Goal: Task Accomplishment & Management: Use online tool/utility

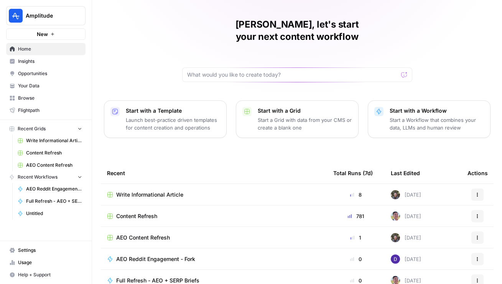
scroll to position [19, 0]
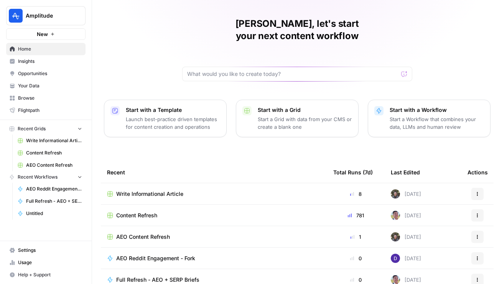
click at [146, 233] on span "AEO Content Refresh" at bounding box center [143, 237] width 54 height 8
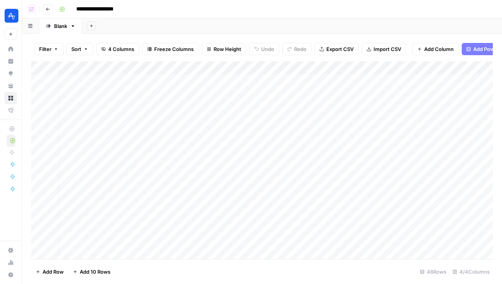
scroll to position [0, 71]
click at [362, 81] on div "Add Column" at bounding box center [262, 160] width 462 height 198
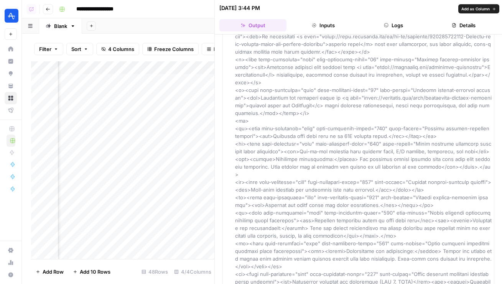
scroll to position [2803, 0]
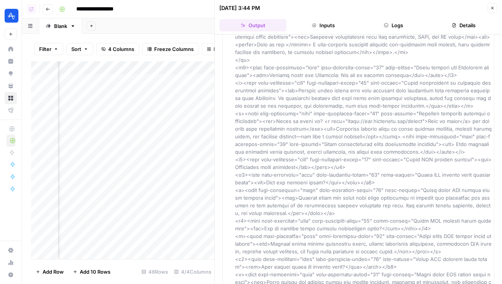
click at [387, 30] on button "Logs" at bounding box center [393, 25] width 67 height 12
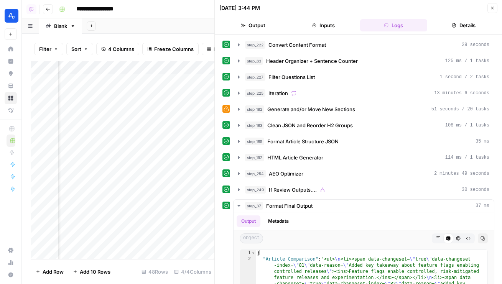
scroll to position [0, 268]
click at [309, 33] on header "08/27/25 at 3:44 PM Close Output Inputs Logs Details" at bounding box center [359, 17] width 288 height 35
click at [309, 28] on button "Inputs" at bounding box center [323, 25] width 67 height 12
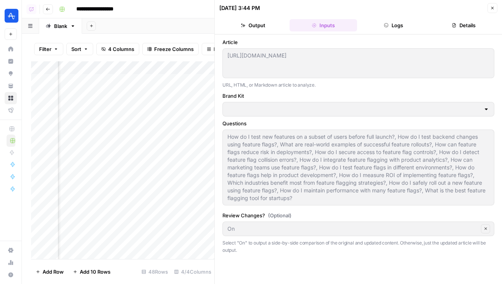
type input "Amplitude"
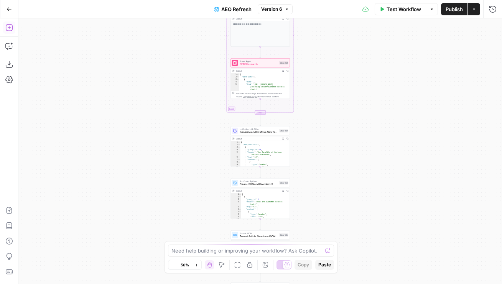
click at [10, 29] on icon "button" at bounding box center [9, 28] width 8 height 8
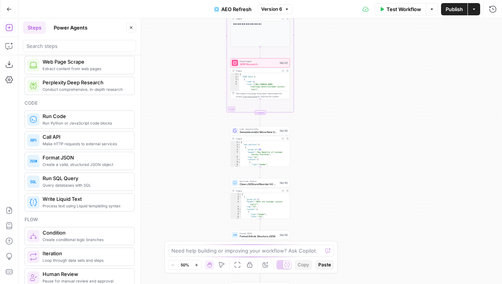
scroll to position [197, 0]
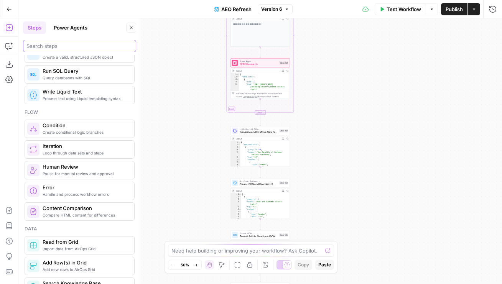
click at [68, 48] on input "search" at bounding box center [79, 46] width 106 height 8
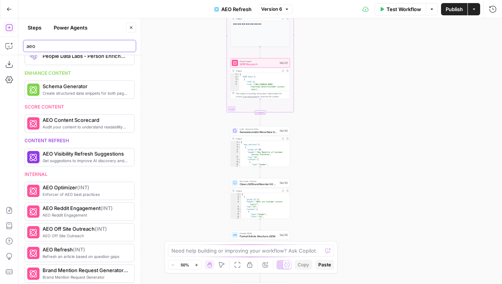
scroll to position [423, 0]
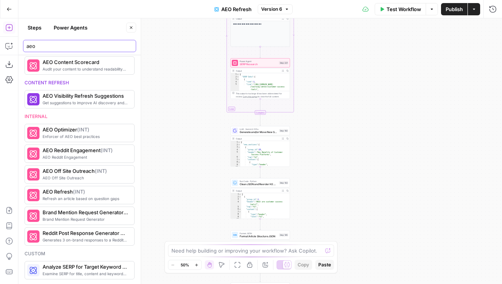
click at [65, 46] on input "aeo" at bounding box center [79, 46] width 106 height 8
type input "aeo"
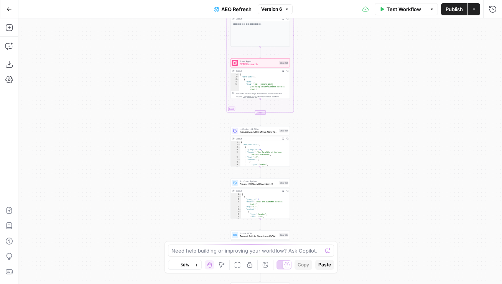
click at [8, 33] on button "Add Steps" at bounding box center [9, 27] width 12 height 12
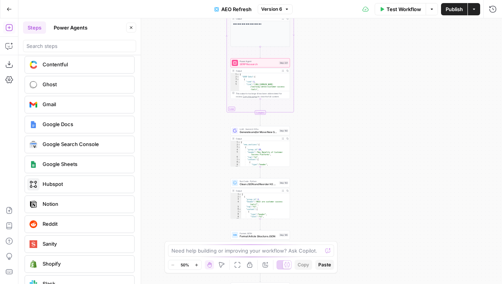
scroll to position [1504, 0]
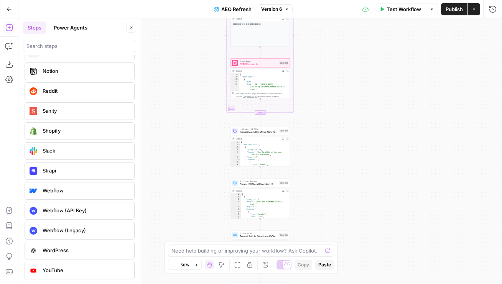
click at [8, 10] on icon "button" at bounding box center [9, 9] width 5 height 5
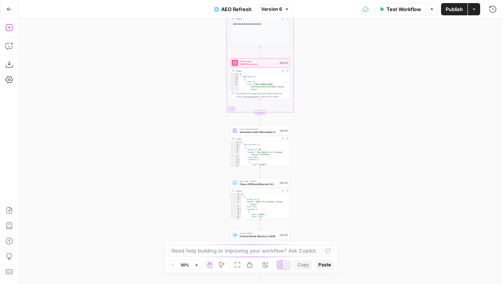
click at [10, 33] on button "Add Steps" at bounding box center [9, 27] width 12 height 12
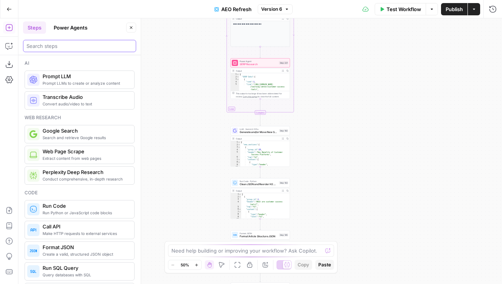
click at [51, 42] on input "search" at bounding box center [79, 46] width 106 height 8
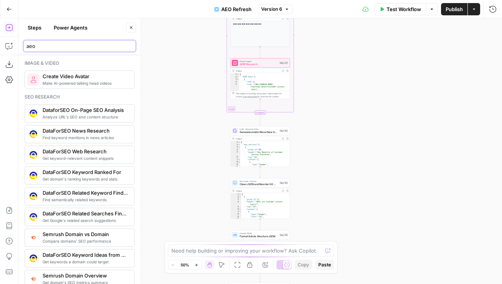
type input "aeo"
click at [10, 5] on button "Go Back" at bounding box center [9, 9] width 14 height 14
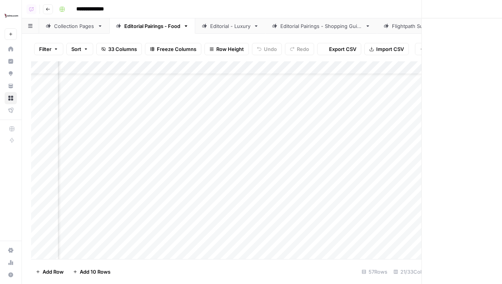
scroll to position [26, 414]
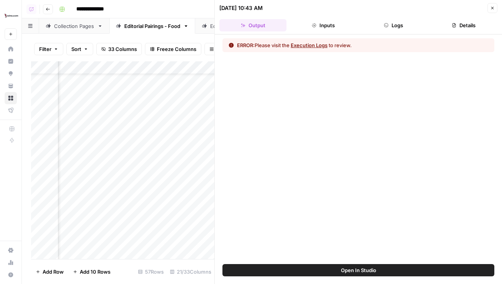
click at [395, 31] on header "08/29/25 at 10:43 AM Close Output Inputs Logs Details" at bounding box center [359, 17] width 288 height 35
click at [382, 23] on button "Logs" at bounding box center [393, 25] width 67 height 12
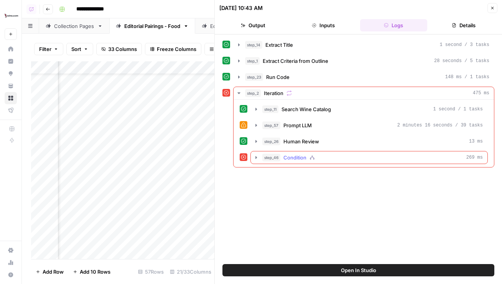
click at [304, 158] on span "Condition" at bounding box center [295, 158] width 23 height 8
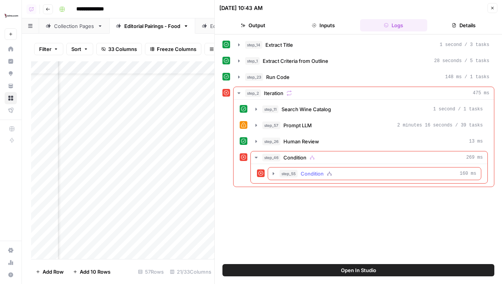
click at [299, 174] on div "step_55 Condition 160 ms" at bounding box center [378, 174] width 197 height 8
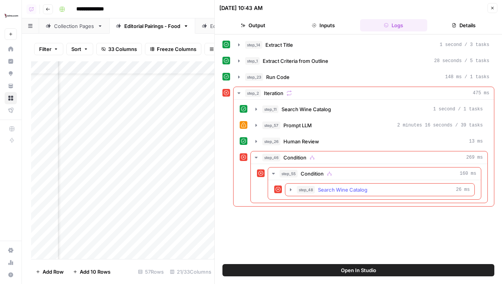
click at [319, 187] on span "Search Wine Catalog" at bounding box center [343, 190] width 50 height 8
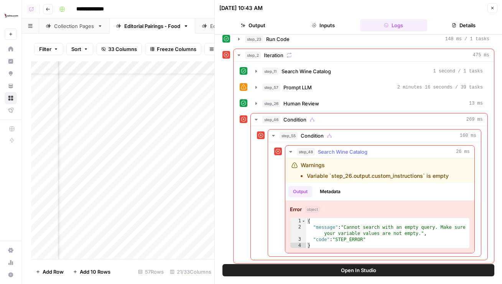
scroll to position [41, 0]
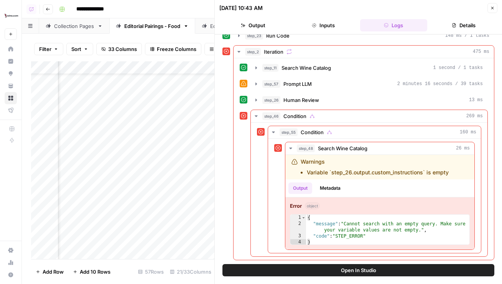
click at [324, 272] on button "Open In Studio" at bounding box center [359, 270] width 272 height 12
click at [494, 8] on icon "button" at bounding box center [493, 8] width 5 height 5
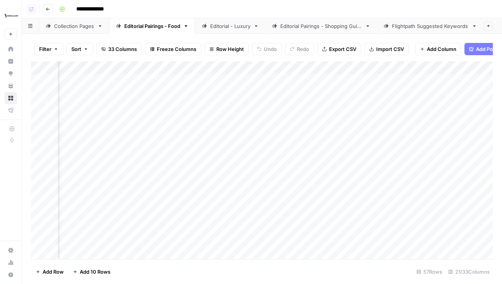
scroll to position [0, 655]
click at [250, 119] on div "Add Column" at bounding box center [262, 160] width 462 height 198
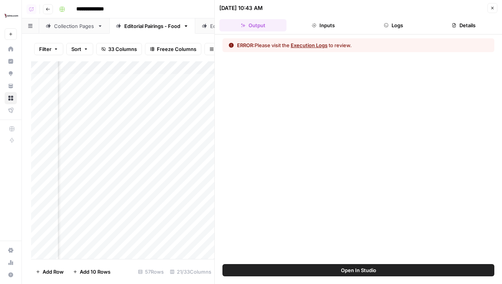
click at [388, 37] on div "ERROR: Please visit the Execution Logs to review." at bounding box center [359, 150] width 288 height 230
click at [390, 32] on header "08/29/25 at 10:43 AM Close Output Inputs Logs Details" at bounding box center [359, 17] width 288 height 35
click at [392, 23] on button "Logs" at bounding box center [393, 25] width 67 height 12
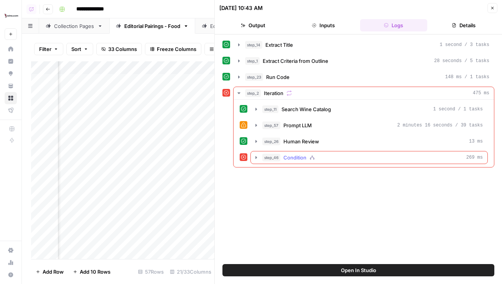
click at [359, 164] on button "step_46 Condition 269 ms" at bounding box center [369, 158] width 237 height 12
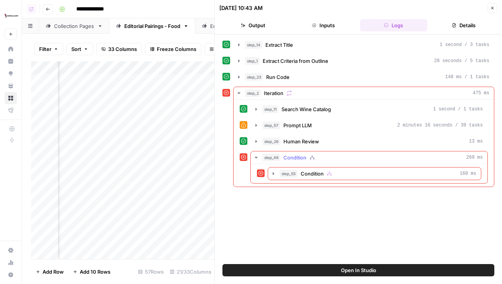
click at [355, 180] on div "step_55 Condition 160 ms" at bounding box center [369, 173] width 237 height 19
click at [355, 175] on div "step_55 Condition 160 ms" at bounding box center [378, 174] width 197 height 8
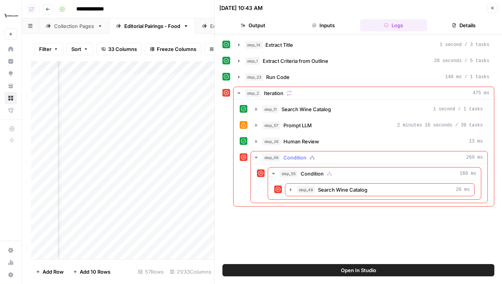
click at [347, 155] on div "step_46 Condition 269 ms" at bounding box center [373, 158] width 221 height 8
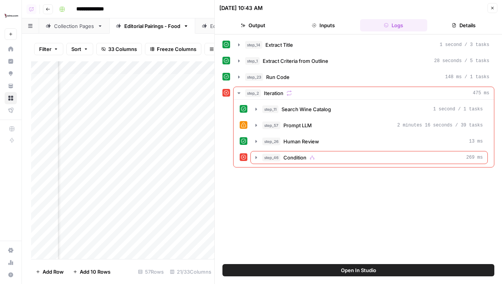
click at [492, 12] on button "Close" at bounding box center [493, 8] width 10 height 10
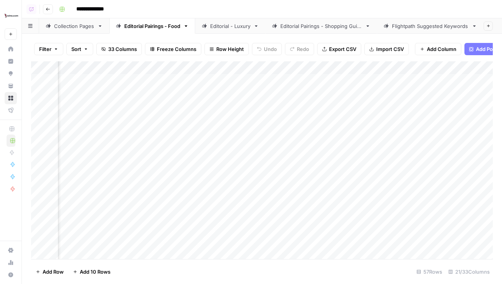
scroll to position [0, 1022]
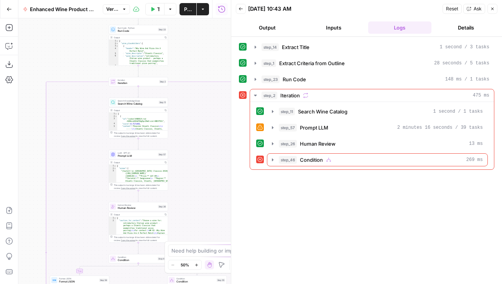
drag, startPoint x: 155, startPoint y: 130, endPoint x: 210, endPoint y: 162, distance: 64.1
click at [210, 162] on div "true false true false true false Workflow Set Inputs Inputs LLM · GPT-4o Extrac…" at bounding box center [124, 151] width 213 height 266
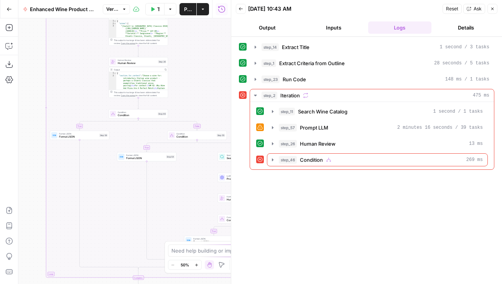
drag, startPoint x: 200, startPoint y: 216, endPoint x: 200, endPoint y: 70, distance: 146.3
click at [200, 70] on div "true false true false true false Workflow Set Inputs Inputs LLM · GPT-4o Extrac…" at bounding box center [124, 151] width 213 height 266
drag, startPoint x: 201, startPoint y: 76, endPoint x: 142, endPoint y: 76, distance: 59.1
click at [142, 76] on div "true false true false true false Workflow Set Inputs Inputs LLM · GPT-4o Extrac…" at bounding box center [124, 151] width 213 height 266
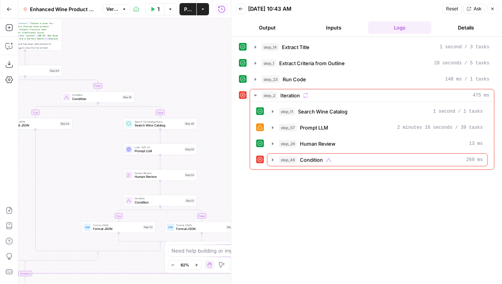
drag, startPoint x: 154, startPoint y: 109, endPoint x: 116, endPoint y: 65, distance: 58.0
click at [116, 65] on div "true false true false true false Workflow Set Inputs Inputs LLM · GPT-4o Extrac…" at bounding box center [124, 151] width 213 height 266
click at [132, 127] on div "Search Knowledge Base Search Wine Catalog Step 48 Copy step Delete step Add Not…" at bounding box center [159, 123] width 74 height 12
type input "Wine Catalog"
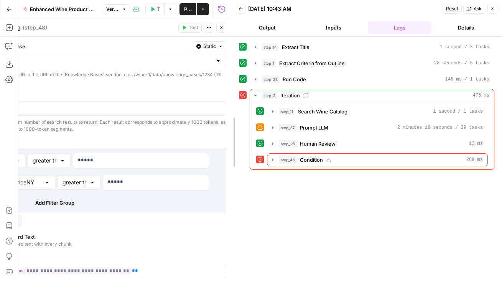
drag, startPoint x: 233, startPoint y: 165, endPoint x: 299, endPoint y: 165, distance: 66.0
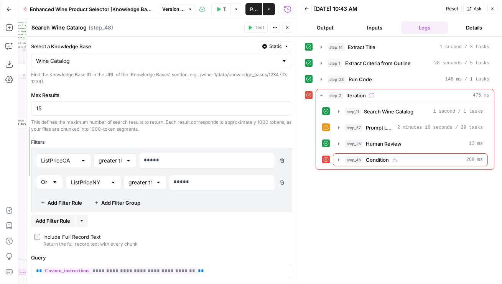
drag, startPoint x: 26, startPoint y: 136, endPoint x: 48, endPoint y: 136, distance: 21.9
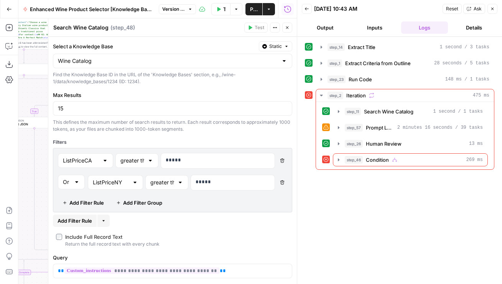
scroll to position [17, 0]
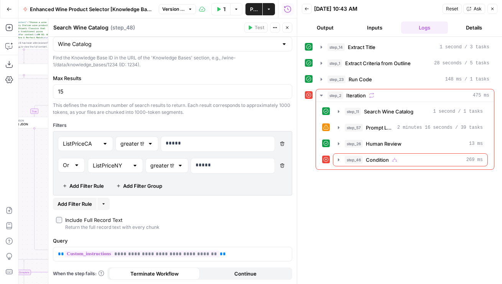
click at [288, 28] on icon "button" at bounding box center [287, 27] width 5 height 5
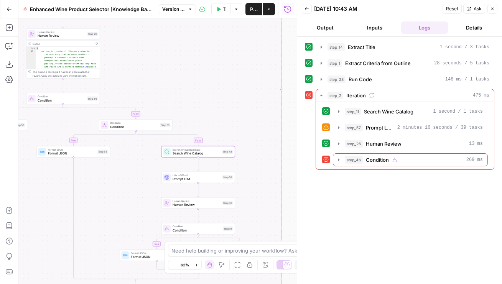
drag, startPoint x: 172, startPoint y: 82, endPoint x: 216, endPoint y: 114, distance: 54.7
click at [216, 114] on div "true false true false true false Workflow Set Inputs Inputs LLM · GPT-4o Extrac…" at bounding box center [157, 151] width 279 height 266
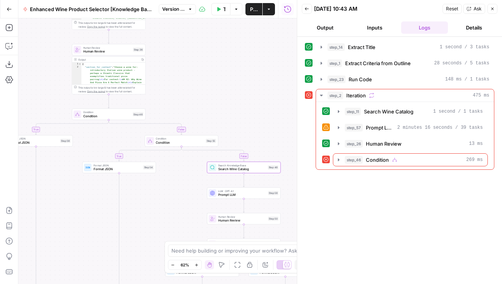
drag, startPoint x: 144, startPoint y: 51, endPoint x: 183, endPoint y: 55, distance: 39.0
click at [183, 55] on div "true false true false true false Workflow Set Inputs Inputs LLM · GPT-4o Extrac…" at bounding box center [157, 151] width 279 height 266
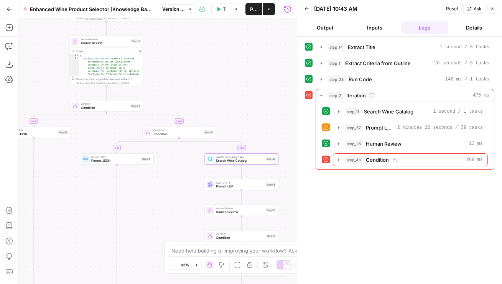
drag, startPoint x: 167, startPoint y: 68, endPoint x: 165, endPoint y: 88, distance: 20.8
click at [165, 88] on div "true false true false true false Workflow Set Inputs Inputs LLM · GPT-4o Extrac…" at bounding box center [157, 151] width 279 height 266
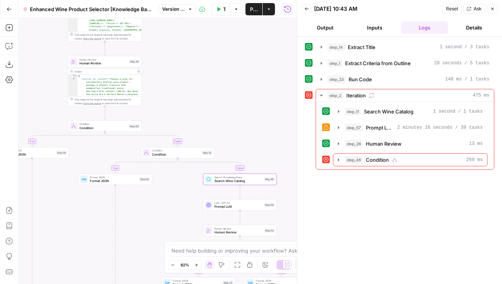
click at [106, 65] on span "Human Review" at bounding box center [103, 63] width 48 height 5
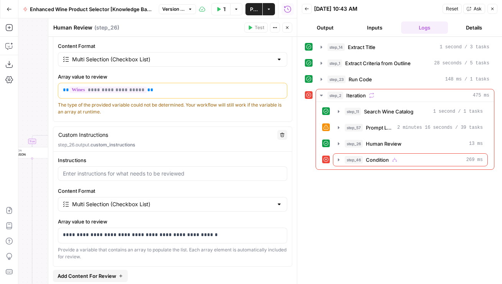
scroll to position [245, 0]
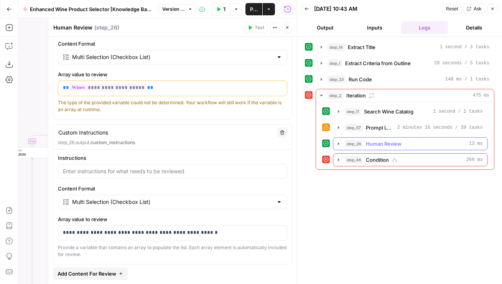
click at [361, 140] on button "step_26 Human Review 13 ms" at bounding box center [411, 144] width 154 height 12
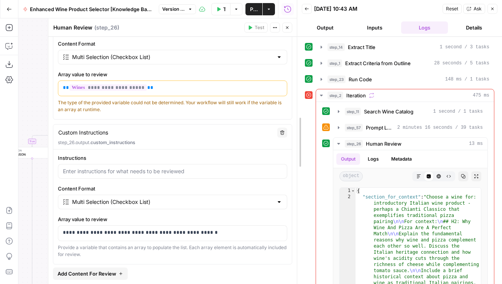
drag, startPoint x: 296, startPoint y: 157, endPoint x: 280, endPoint y: 157, distance: 16.5
click at [294, 157] on div at bounding box center [298, 142] width 8 height 284
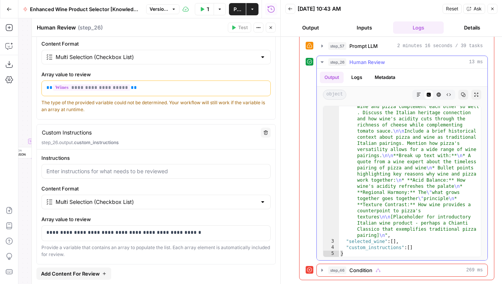
scroll to position [46, 0]
click at [269, 27] on icon "button" at bounding box center [271, 27] width 5 height 5
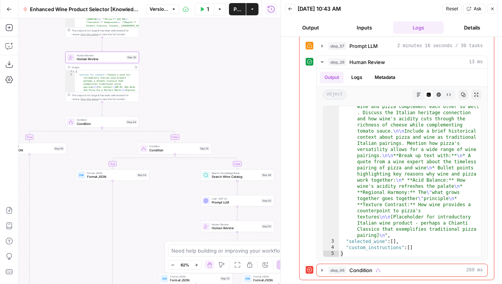
drag, startPoint x: 184, startPoint y: 101, endPoint x: 182, endPoint y: 96, distance: 5.0
click at [182, 96] on div "true false true false true false Workflow Set Inputs Inputs LLM · GPT-4o Extrac…" at bounding box center [149, 151] width 262 height 266
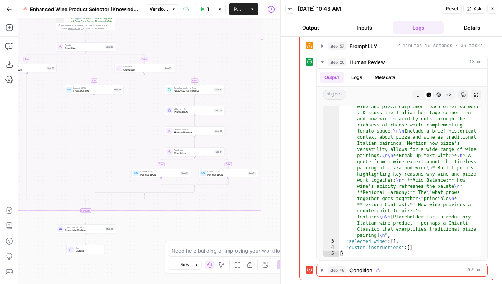
drag, startPoint x: 182, startPoint y: 96, endPoint x: 140, endPoint y: 3, distance: 102.6
click at [140, 3] on div "Go Back Enhanced Wine Product Selector [Knowledge Base] Version 23 Test Workflo…" at bounding box center [140, 142] width 281 height 284
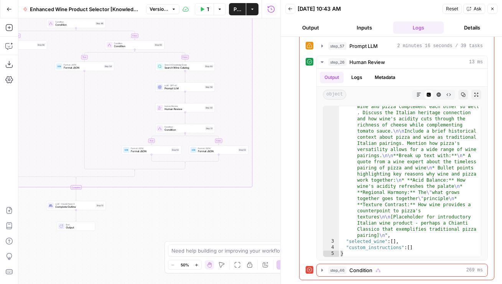
drag, startPoint x: 107, startPoint y: 114, endPoint x: 149, endPoint y: 258, distance: 150.4
click at [149, 258] on div "true false true false true false Workflow Set Inputs Inputs LLM · GPT-4o Extrac…" at bounding box center [149, 151] width 262 height 266
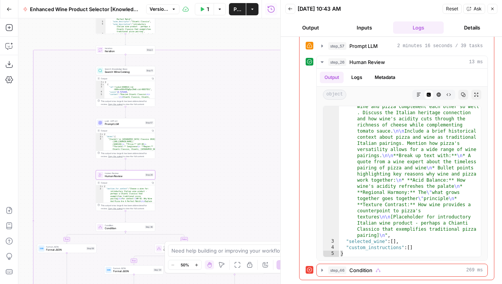
drag, startPoint x: 170, startPoint y: 161, endPoint x: 177, endPoint y: 221, distance: 59.9
click at [177, 221] on div "true false true false true false Workflow Set Inputs Inputs LLM · GPT-4o Extrac…" at bounding box center [149, 151] width 262 height 266
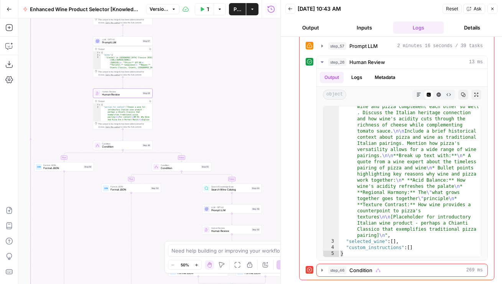
drag, startPoint x: 177, startPoint y: 221, endPoint x: 174, endPoint y: 139, distance: 81.4
click at [174, 139] on div "true false true false true false Workflow Set Inputs Inputs LLM · GPT-4o Extrac…" at bounding box center [149, 151] width 262 height 266
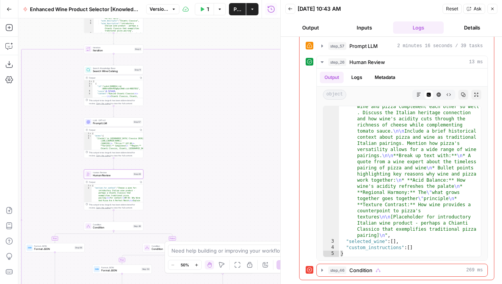
drag, startPoint x: 175, startPoint y: 102, endPoint x: 151, endPoint y: 89, distance: 27.1
click at [151, 89] on div "true false true false true false Workflow Set Inputs Inputs LLM · GPT-4o Extrac…" at bounding box center [149, 151] width 262 height 266
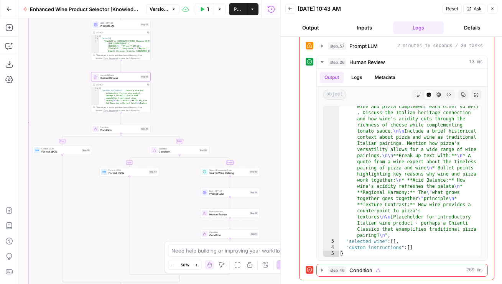
drag, startPoint x: 185, startPoint y: 117, endPoint x: 230, endPoint y: 104, distance: 46.8
click at [228, 104] on div "true false true false true false Workflow Set Inputs Inputs LLM · GPT-4o Extrac…" at bounding box center [149, 151] width 262 height 266
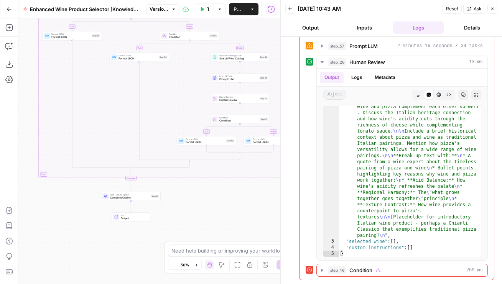
drag, startPoint x: 129, startPoint y: 221, endPoint x: 117, endPoint y: 116, distance: 106.3
click at [117, 116] on div "true false true false true false Workflow Set Inputs Inputs LLM · GPT-4o Extrac…" at bounding box center [149, 151] width 262 height 266
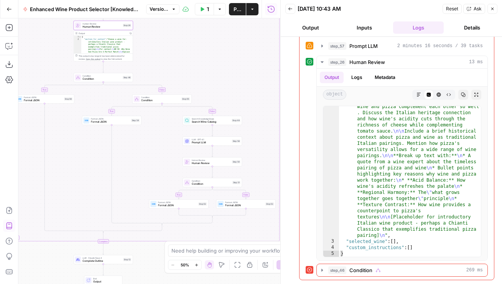
drag, startPoint x: 218, startPoint y: 205, endPoint x: 190, endPoint y: 273, distance: 73.3
click at [190, 272] on body "Wine New Home Insights Opportunities Your Data Browse Flightpath Recent Grids A…" at bounding box center [251, 142] width 502 height 284
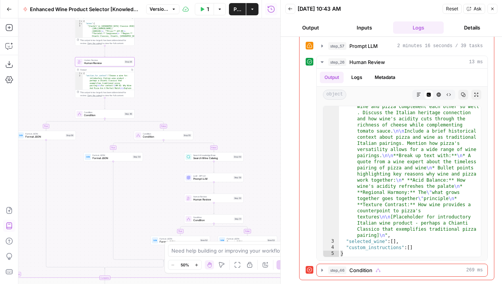
drag, startPoint x: 207, startPoint y: 96, endPoint x: 213, endPoint y: 168, distance: 71.7
click at [213, 168] on div "true false true false true false Workflow Set Inputs Inputs LLM · GPT-4o Extrac…" at bounding box center [149, 151] width 262 height 266
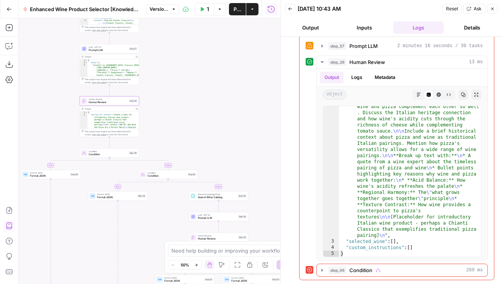
drag, startPoint x: 209, startPoint y: 156, endPoint x: 200, endPoint y: 132, distance: 25.5
click at [200, 132] on div "true false true false true false Workflow Set Inputs Inputs LLM · GPT-4o Extrac…" at bounding box center [149, 151] width 262 height 266
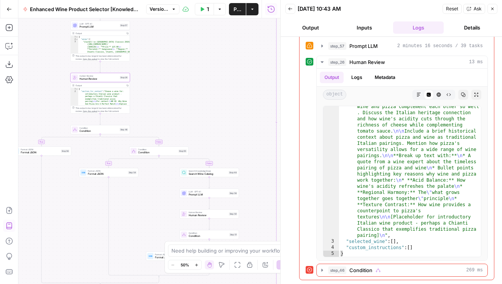
drag, startPoint x: 189, startPoint y: 109, endPoint x: 210, endPoint y: 203, distance: 96.7
click at [210, 201] on div "true false true false true false Workflow Set Inputs Inputs LLM · GPT-4o Extrac…" at bounding box center [149, 151] width 262 height 266
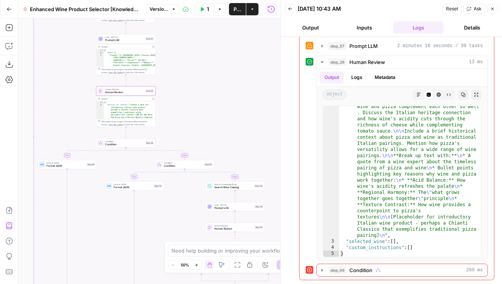
drag, startPoint x: 232, startPoint y: 138, endPoint x: 237, endPoint y: 54, distance: 84.6
click at [237, 55] on div "true false true false true false Workflow Set Inputs Inputs LLM · GPT-4o Extrac…" at bounding box center [149, 151] width 262 height 266
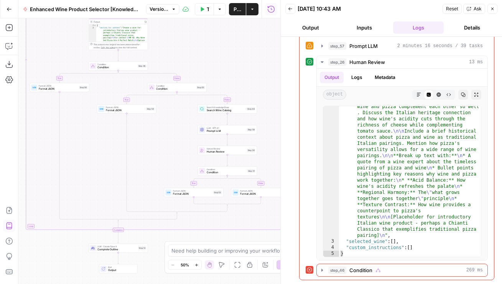
drag, startPoint x: 231, startPoint y: 105, endPoint x: 223, endPoint y: 22, distance: 83.3
click at [223, 22] on div "true false true false true false Workflow Set Inputs Inputs LLM · GPT-4o Extrac…" at bounding box center [149, 151] width 262 height 266
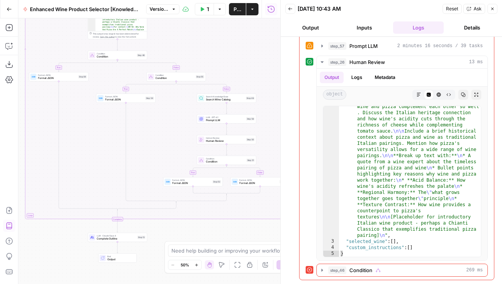
drag, startPoint x: 74, startPoint y: 232, endPoint x: 84, endPoint y: 270, distance: 39.7
click at [84, 270] on div "true false true false true false Workflow Set Inputs Inputs LLM · GPT-4o Extrac…" at bounding box center [149, 151] width 262 height 266
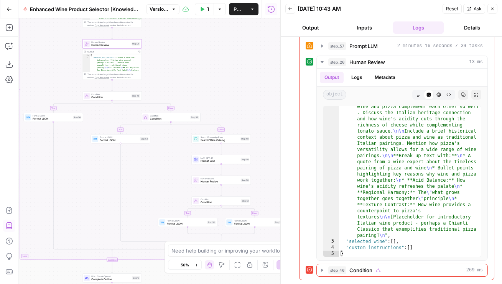
drag, startPoint x: 121, startPoint y: 178, endPoint x: 83, endPoint y: 184, distance: 38.4
click at [84, 184] on div "true false true false true false Workflow Set Inputs Inputs LLM · GPT-4o Extrac…" at bounding box center [149, 151] width 262 height 266
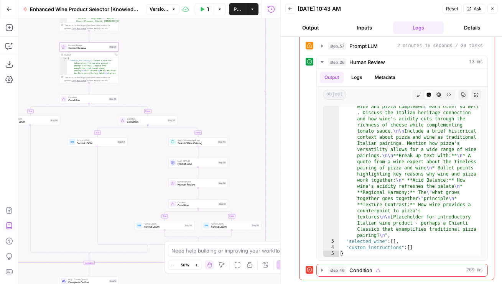
drag, startPoint x: 91, startPoint y: 180, endPoint x: 91, endPoint y: 154, distance: 25.7
click at [91, 154] on div "true false true false true false Workflow Set Inputs Inputs LLM · GPT-4o Extrac…" at bounding box center [149, 151] width 262 height 266
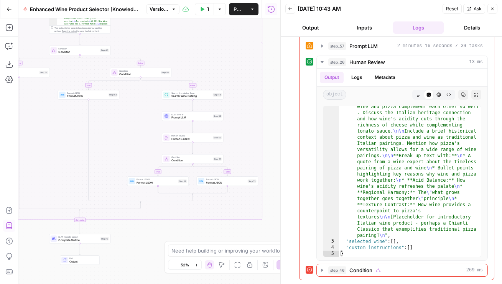
drag, startPoint x: 103, startPoint y: 195, endPoint x: 187, endPoint y: 61, distance: 158.5
click at [187, 61] on div "true false true false true false Workflow Set Inputs Inputs LLM · GPT-4o Extrac…" at bounding box center [149, 151] width 262 height 266
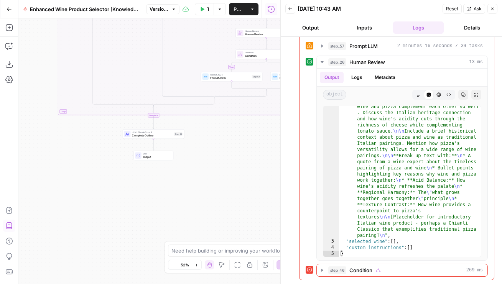
click at [157, 136] on span "Complete Outline" at bounding box center [152, 136] width 41 height 4
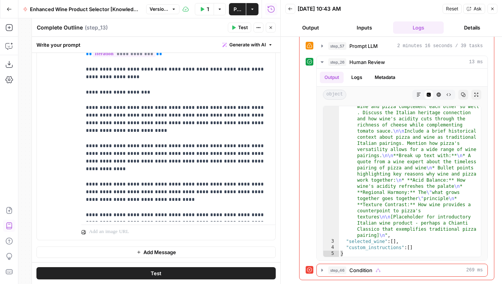
scroll to position [0, 0]
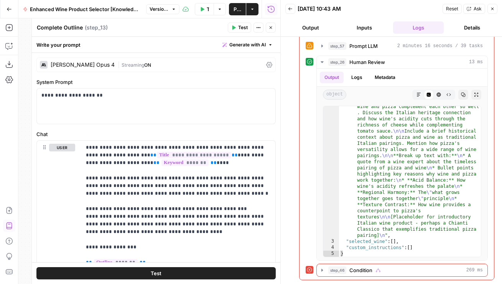
click at [273, 26] on icon "button" at bounding box center [271, 27] width 5 height 5
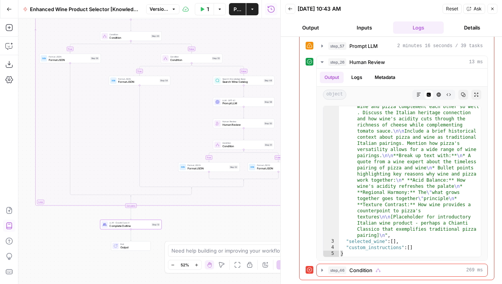
drag, startPoint x: 183, startPoint y: 71, endPoint x: 159, endPoint y: 189, distance: 120.8
click at [159, 188] on div "true false true false true false Workflow Set Inputs Inputs LLM · GPT-4o Extrac…" at bounding box center [149, 151] width 262 height 266
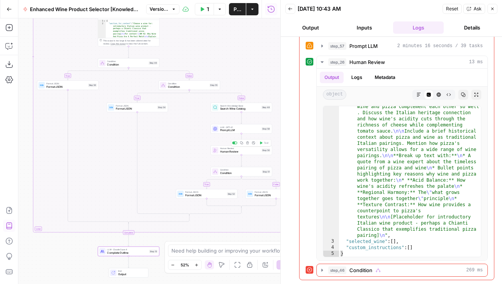
drag, startPoint x: 184, startPoint y: 140, endPoint x: 147, endPoint y: 205, distance: 74.8
click at [147, 205] on div "true false true false true false Workflow Set Inputs Inputs LLM · GPT-4o Extrac…" at bounding box center [149, 151] width 262 height 266
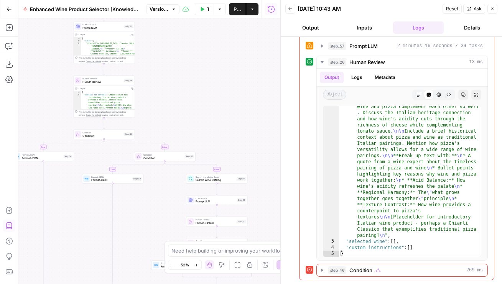
drag, startPoint x: 183, startPoint y: 133, endPoint x: 209, endPoint y: 147, distance: 29.9
click at [209, 147] on div "true false true false true false Workflow Set Inputs Inputs LLM · GPT-4o Extrac…" at bounding box center [149, 151] width 262 height 266
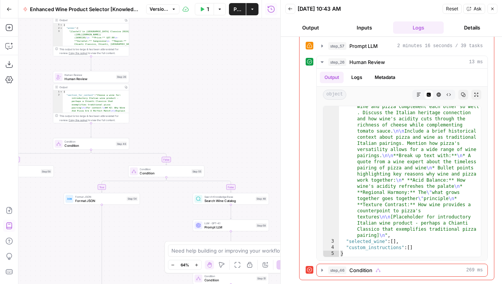
click at [213, 200] on span "Search Wine Catalog" at bounding box center [230, 200] width 50 height 5
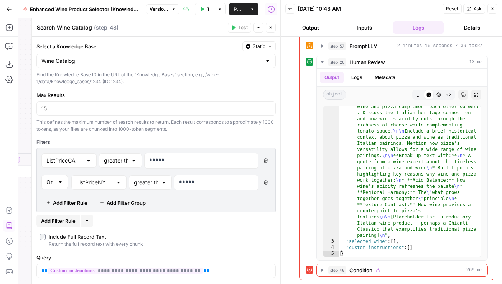
click at [271, 28] on icon "button" at bounding box center [271, 27] width 3 height 3
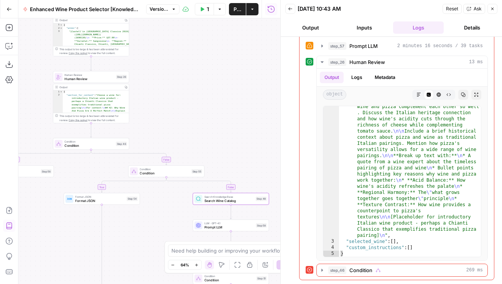
click at [495, 9] on button "Close" at bounding box center [493, 9] width 10 height 10
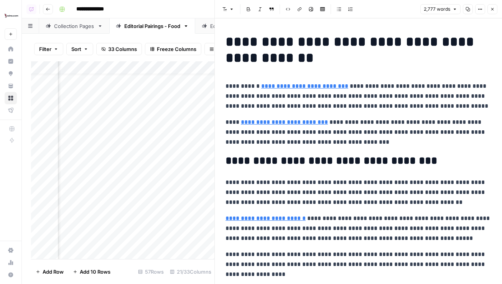
scroll to position [13, 949]
click at [493, 9] on icon "button" at bounding box center [493, 9] width 5 height 5
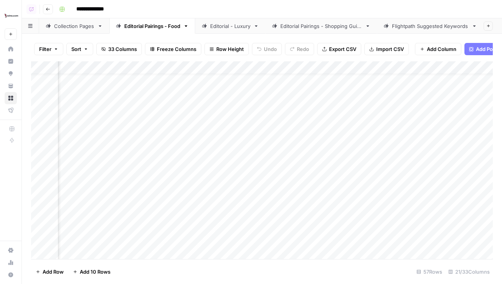
scroll to position [13, 711]
click at [195, 93] on div "Add Column" at bounding box center [262, 160] width 462 height 198
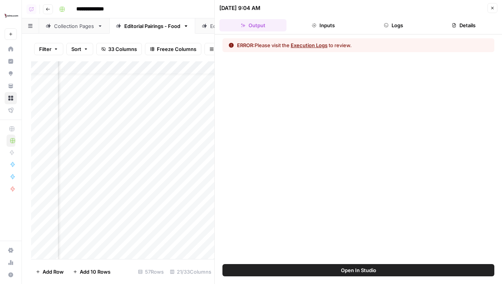
click at [399, 28] on button "Logs" at bounding box center [393, 25] width 67 height 12
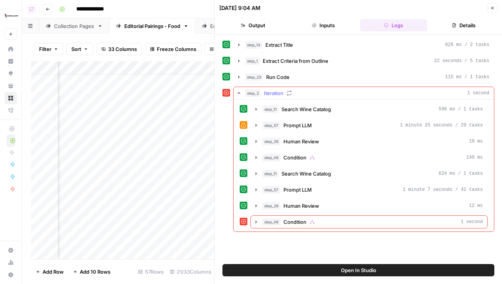
click at [355, 221] on div "step_46 Condition 1 second" at bounding box center [373, 222] width 221 height 8
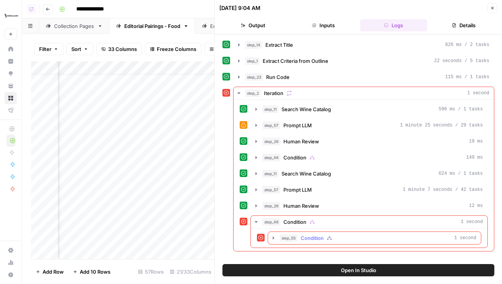
click at [342, 240] on div "step_55 Condition 1 second" at bounding box center [378, 239] width 197 height 8
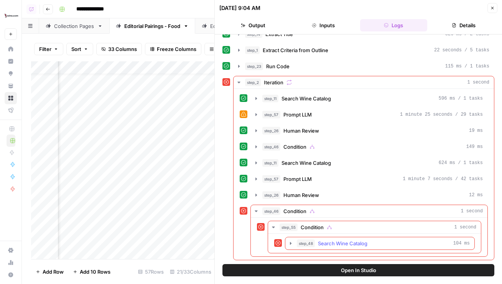
click at [342, 240] on span "Search Wine Catalog" at bounding box center [343, 244] width 50 height 8
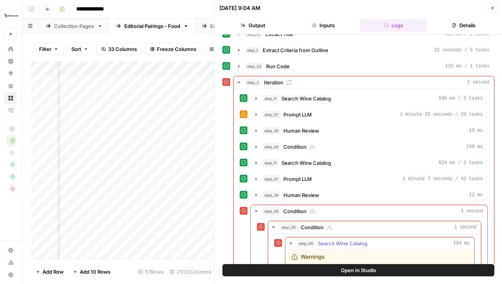
scroll to position [106, 0]
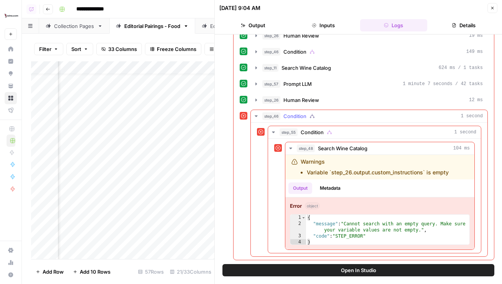
click at [291, 107] on div "step_11 Search Wine Catalog 596 ms / 1 tasks step_57 Prompt LLM 1 minute 25 sec…" at bounding box center [364, 127] width 248 height 260
click at [290, 101] on span "Human Review" at bounding box center [302, 100] width 36 height 8
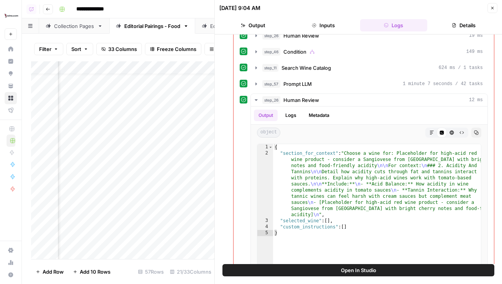
click at [494, 12] on button "Close" at bounding box center [493, 8] width 10 height 10
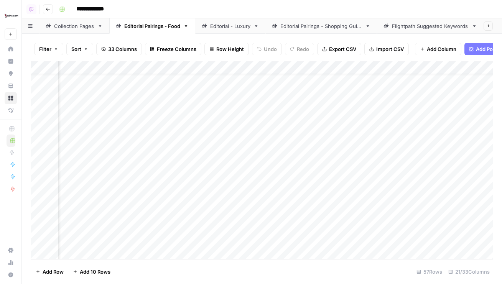
scroll to position [13, 802]
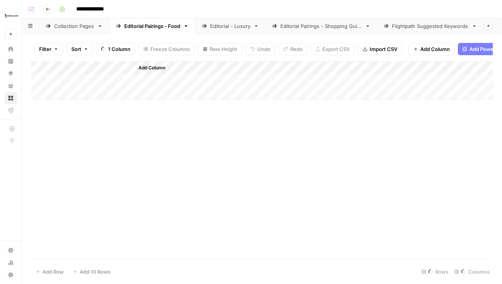
scroll to position [13, 1096]
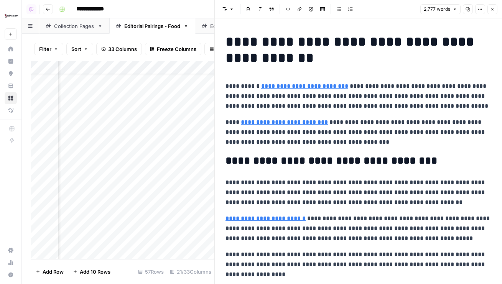
click at [492, 10] on icon "button" at bounding box center [493, 9] width 5 height 5
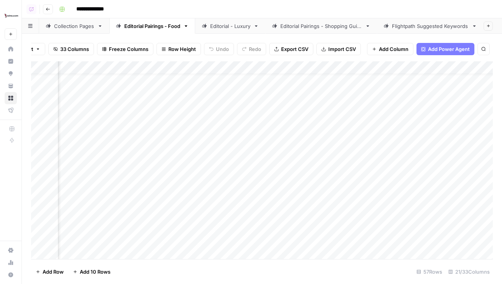
scroll to position [13, 743]
click at [293, 64] on div "Add Column" at bounding box center [262, 160] width 462 height 198
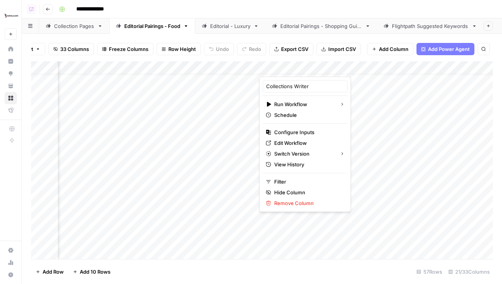
click at [293, 140] on span "Edit Workflow" at bounding box center [307, 143] width 67 height 8
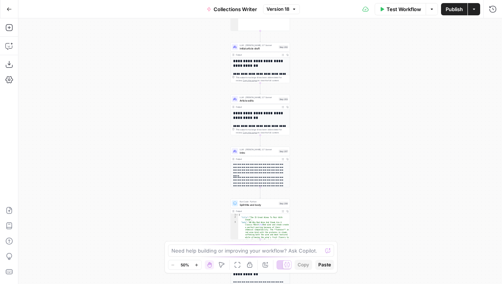
drag, startPoint x: 172, startPoint y: 148, endPoint x: 109, endPoint y: 288, distance: 153.9
click at [109, 284] on html "Wine New Home Insights Opportunities Your Data Browse Flightpath Recent Grids A…" at bounding box center [251, 142] width 502 height 284
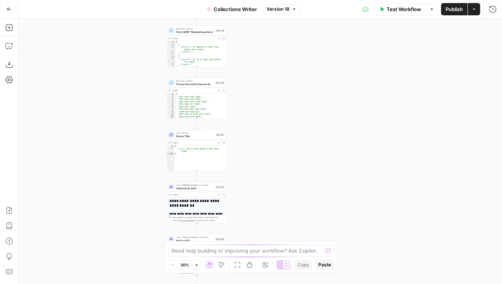
drag, startPoint x: 161, startPoint y: 104, endPoint x: 110, endPoint y: 241, distance: 145.7
click at [110, 241] on div "Workflow Set Inputs Inputs Google Search Google Search Step 204 Output Expand O…" at bounding box center [260, 151] width 484 height 266
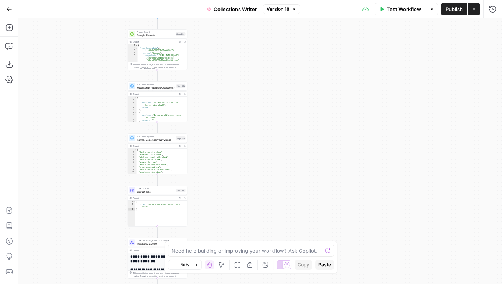
drag, startPoint x: 205, startPoint y: 174, endPoint x: 225, endPoint y: 17, distance: 157.9
click at [225, 17] on div "Go Back Collections Writer Version 18 Test Workflow Options Publish Actions Run…" at bounding box center [251, 142] width 502 height 284
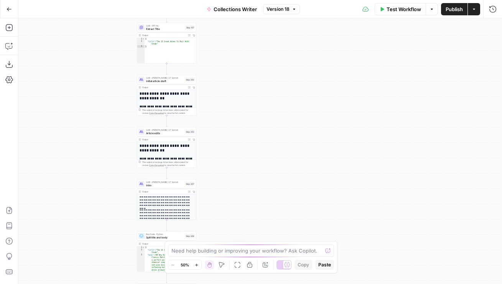
drag, startPoint x: 229, startPoint y: 78, endPoint x: 240, endPoint y: 12, distance: 66.1
click at [240, 12] on div "Go Back Collections Writer Version 18 Test Workflow Options Publish Actions Run…" at bounding box center [251, 142] width 502 height 284
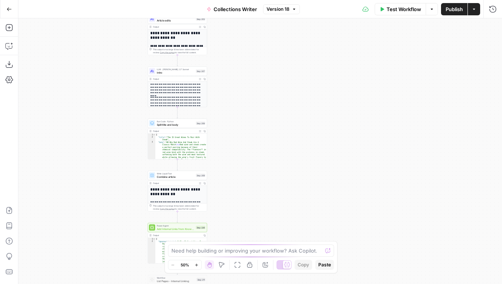
drag, startPoint x: 238, startPoint y: 73, endPoint x: 239, endPoint y: 26, distance: 46.8
click at [239, 26] on div "Workflow Set Inputs Inputs Google Search Google Search Step 204 Output Expand O…" at bounding box center [260, 151] width 484 height 266
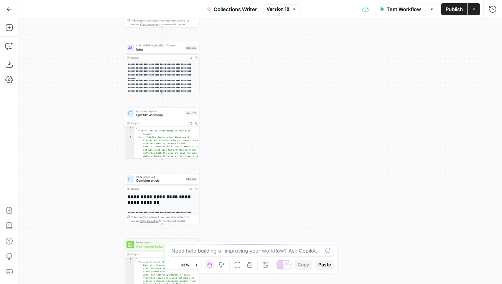
drag, startPoint x: 240, startPoint y: 47, endPoint x: 240, endPoint y: 20, distance: 27.3
click at [240, 20] on div "Workflow Set Inputs Inputs Google Search Google Search Step 204 Output Expand O…" at bounding box center [260, 151] width 484 height 266
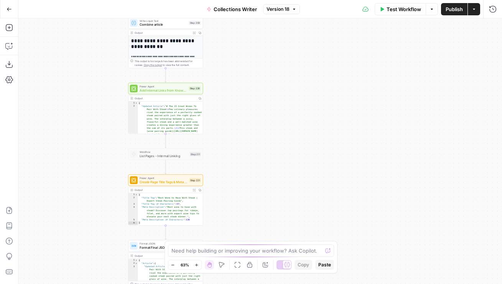
drag, startPoint x: 244, startPoint y: 114, endPoint x: 259, endPoint y: 74, distance: 42.6
click at [259, 74] on div "Workflow Set Inputs Inputs Google Search Google Search Step 204 Output Expand O…" at bounding box center [260, 151] width 484 height 266
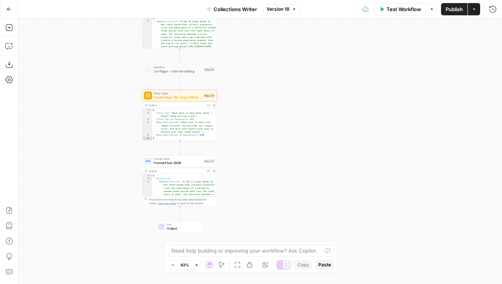
drag, startPoint x: 290, startPoint y: 129, endPoint x: 293, endPoint y: 54, distance: 75.7
click at [293, 54] on div "Workflow Set Inputs Inputs Google Search Google Search Step 204 Output Expand O…" at bounding box center [260, 151] width 484 height 266
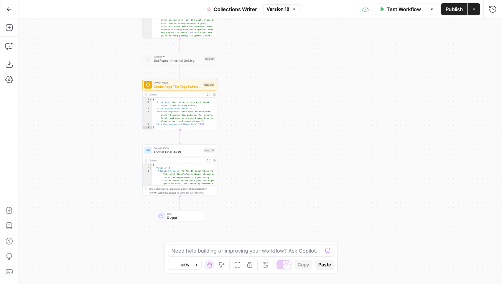
drag, startPoint x: 293, startPoint y: 54, endPoint x: 291, endPoint y: 190, distance: 135.9
click at [291, 190] on div "Workflow Set Inputs Inputs Google Search Google Search Step 204 Output Expand O…" at bounding box center [260, 151] width 484 height 266
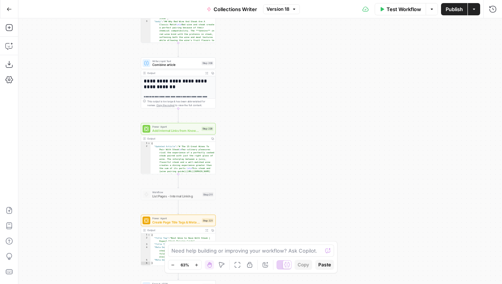
click at [278, 8] on span "Version 18" at bounding box center [278, 9] width 23 height 7
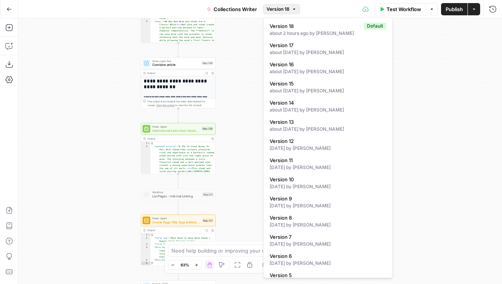
click at [318, 8] on div "Test Workflow Options Publish Actions Run History" at bounding box center [401, 9] width 202 height 18
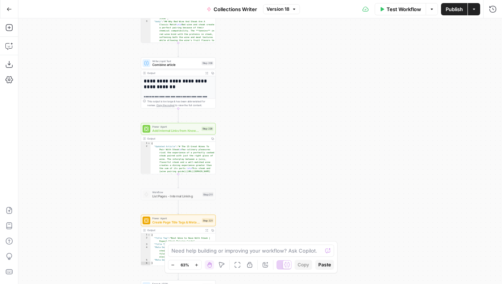
drag, startPoint x: 283, startPoint y: 47, endPoint x: 283, endPoint y: 12, distance: 34.5
click at [283, 12] on div "Go Back Collections Writer Version 18 Test Workflow Options Publish Actions Run…" at bounding box center [251, 142] width 502 height 284
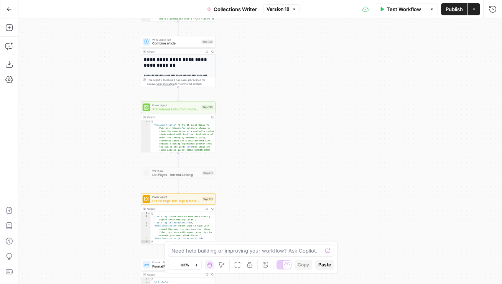
drag, startPoint x: 256, startPoint y: 52, endPoint x: 255, endPoint y: 86, distance: 33.8
click at [255, 86] on div "Workflow Set Inputs Inputs Google Search Google Search Step 204 Output Expand O…" at bounding box center [260, 151] width 484 height 266
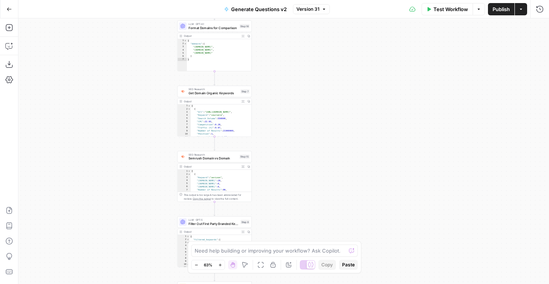
scroll to position [427, 0]
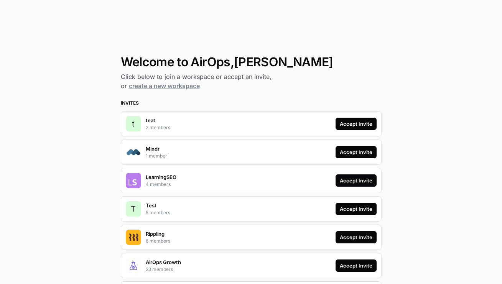
scroll to position [168, 0]
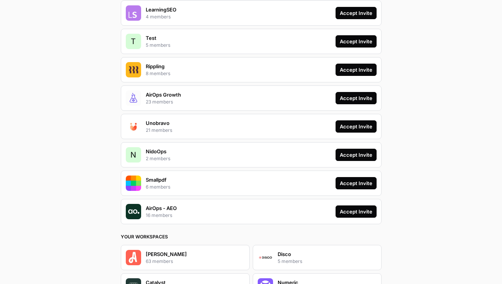
click at [361, 211] on div "Accept Invite" at bounding box center [356, 212] width 33 height 8
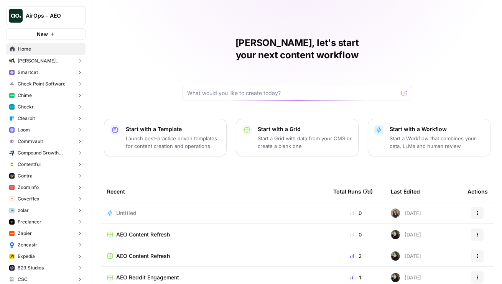
click at [25, 109] on span "Checkr" at bounding box center [26, 107] width 16 height 7
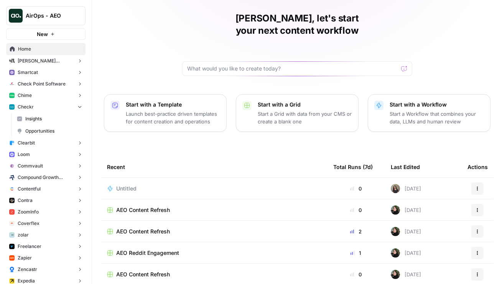
scroll to position [47, 0]
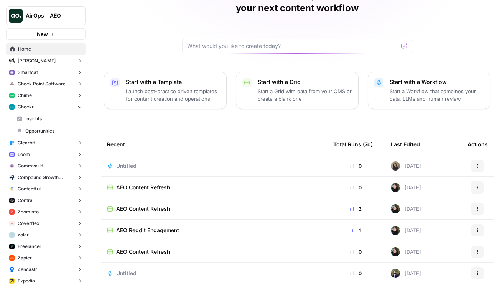
click at [150, 205] on span "AEO Content Refresh" at bounding box center [143, 209] width 54 height 8
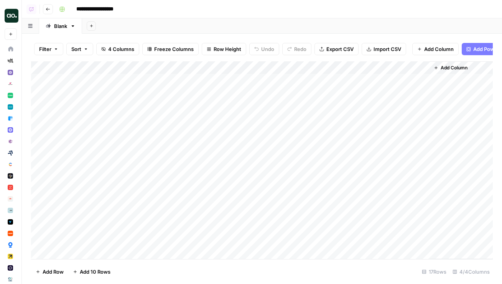
click at [420, 80] on div "Add Column" at bounding box center [262, 160] width 462 height 198
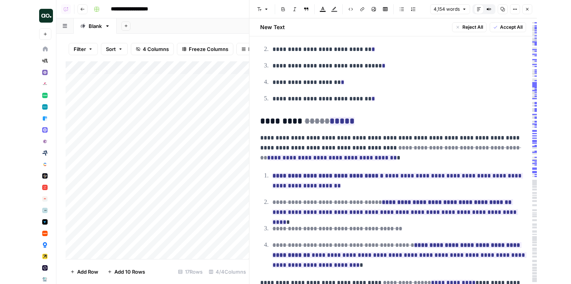
scroll to position [1662, 0]
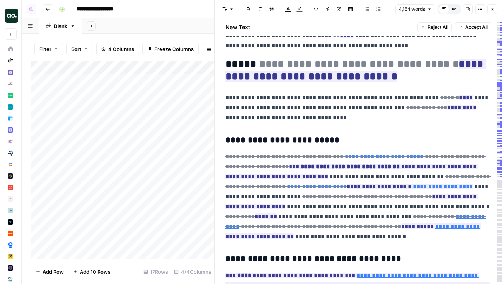
click at [494, 10] on icon "button" at bounding box center [493, 9] width 5 height 5
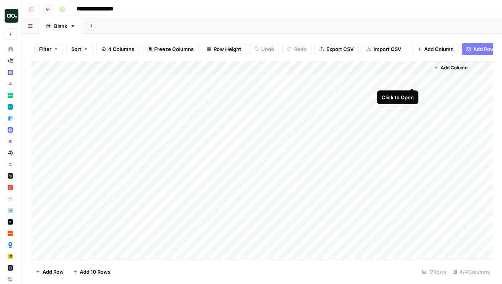
click at [412, 80] on div "Add Column" at bounding box center [262, 160] width 462 height 198
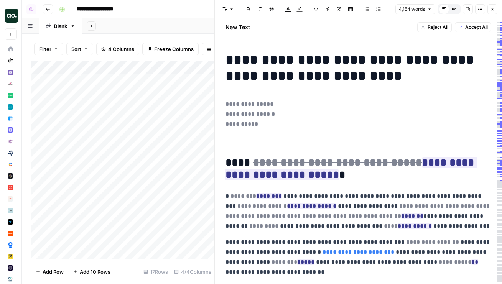
click at [488, 10] on div "4,154 words Default Editor Compare Old vs New Content Copy Options Close" at bounding box center [447, 9] width 102 height 10
click at [493, 10] on icon "button" at bounding box center [493, 9] width 5 height 5
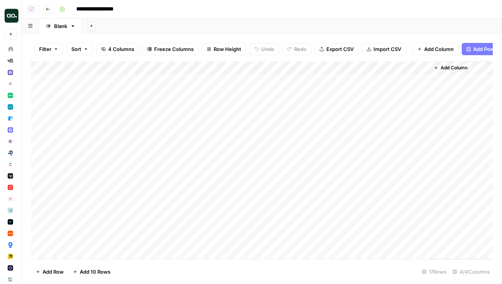
click at [321, 69] on div "Add Column" at bounding box center [262, 160] width 462 height 198
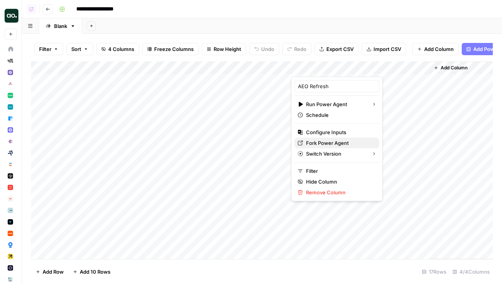
click at [318, 146] on span "Fork Power Agent" at bounding box center [339, 143] width 67 height 8
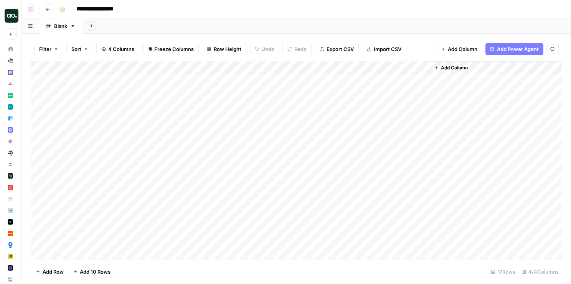
click at [341, 80] on div "Add Column" at bounding box center [296, 160] width 531 height 198
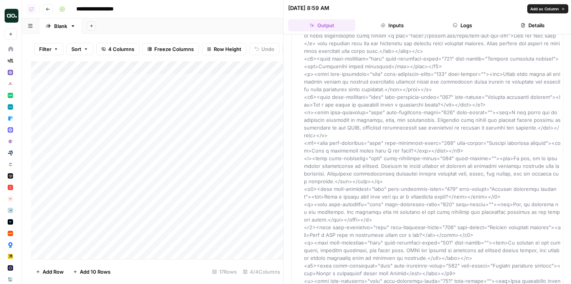
scroll to position [4423, 0]
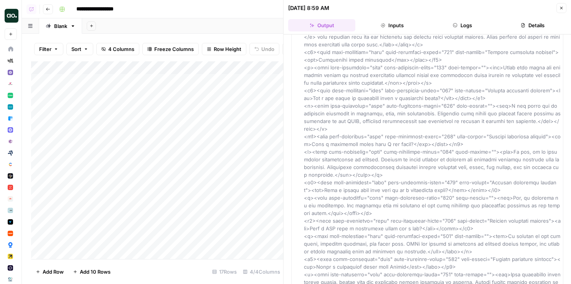
click at [502, 6] on icon "button" at bounding box center [561, 8] width 5 height 5
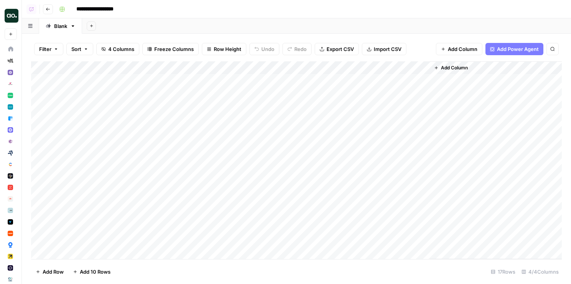
click at [344, 79] on div "Add Column" at bounding box center [296, 160] width 531 height 198
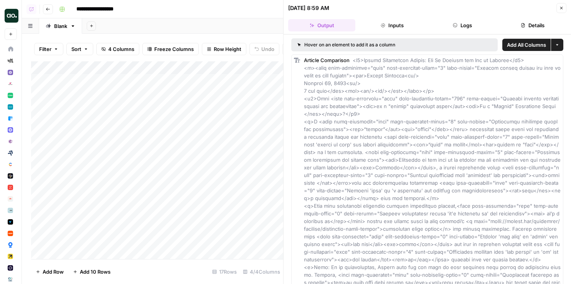
click at [502, 6] on icon "button" at bounding box center [561, 8] width 5 height 5
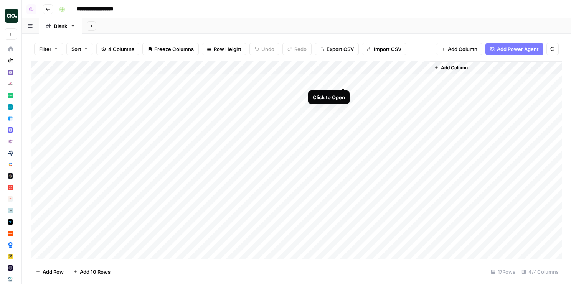
click at [343, 94] on div "Add Column" at bounding box center [296, 160] width 531 height 198
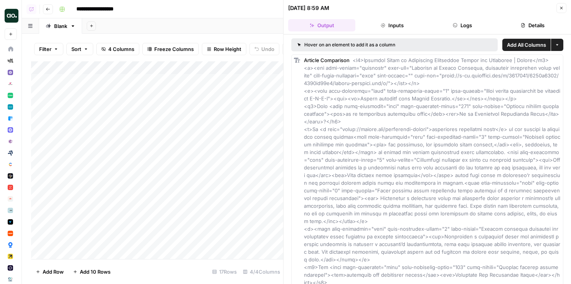
click at [502, 3] on header "[DATE] 8:59 AM Close Output Inputs Logs Details" at bounding box center [428, 17] width 288 height 35
click at [502, 8] on icon "button" at bounding box center [561, 8] width 3 height 3
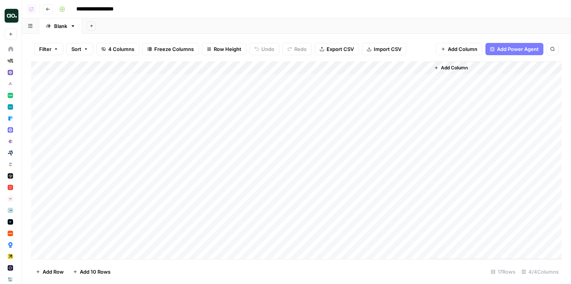
click at [341, 82] on div "Add Column" at bounding box center [296, 160] width 531 height 198
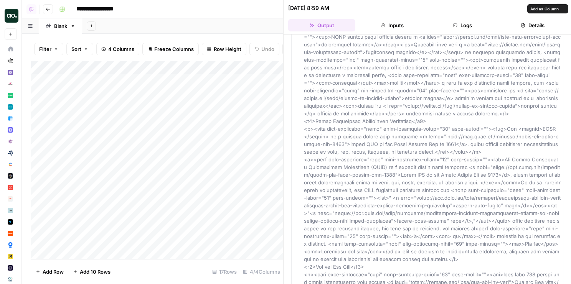
scroll to position [1897, 0]
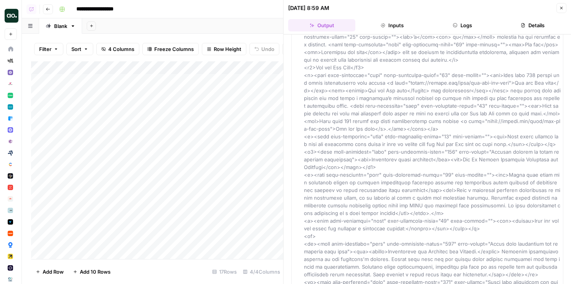
click at [502, 4] on button "Close" at bounding box center [562, 8] width 10 height 10
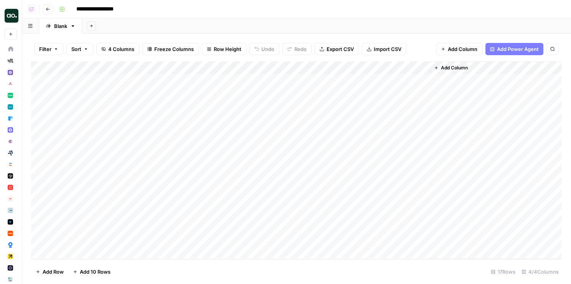
click at [319, 66] on div "Add Column" at bounding box center [296, 160] width 531 height 198
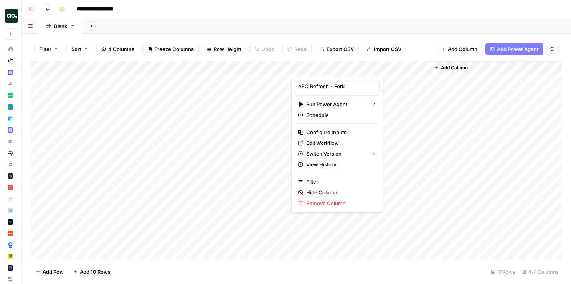
click at [413, 12] on div "**********" at bounding box center [309, 9] width 507 height 12
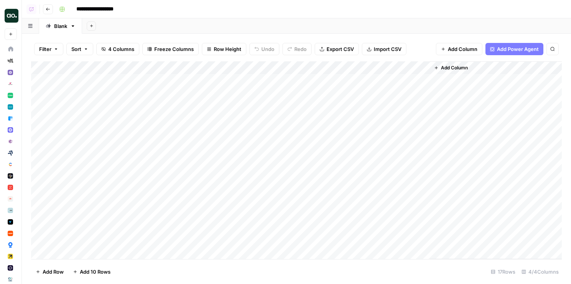
click at [292, 13] on div "**********" at bounding box center [309, 9] width 507 height 12
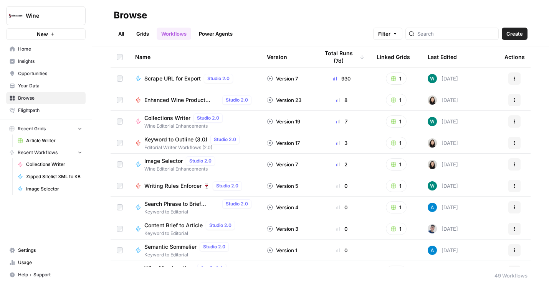
click at [167, 117] on span "Collections Writer" at bounding box center [167, 118] width 46 height 8
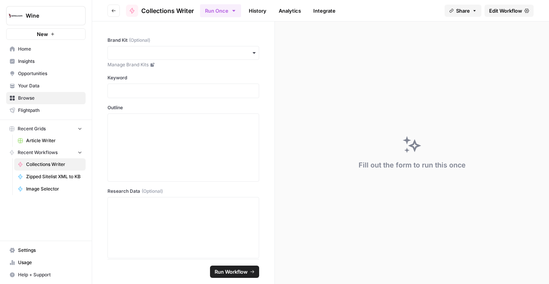
click at [510, 7] on span "Edit Workflow" at bounding box center [505, 11] width 33 height 8
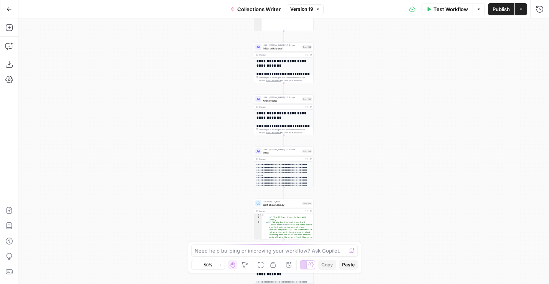
drag, startPoint x: 349, startPoint y: 225, endPoint x: 323, endPoint y: 19, distance: 206.9
click at [323, 19] on div "Workflow Set Inputs Inputs Google Search Google Search Step 204 Output Expand O…" at bounding box center [283, 151] width 531 height 266
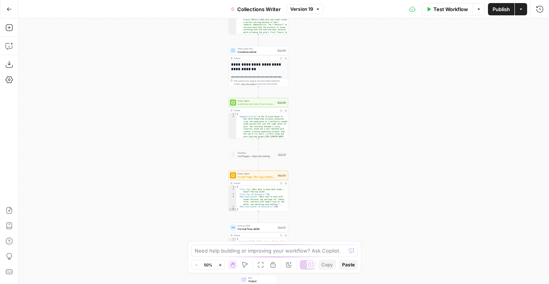
drag, startPoint x: 330, startPoint y: 163, endPoint x: 330, endPoint y: 61, distance: 102.5
click at [330, 61] on div "Workflow Set Inputs Inputs Google Search Google Search Step 204 Output Expand O…" at bounding box center [283, 151] width 531 height 266
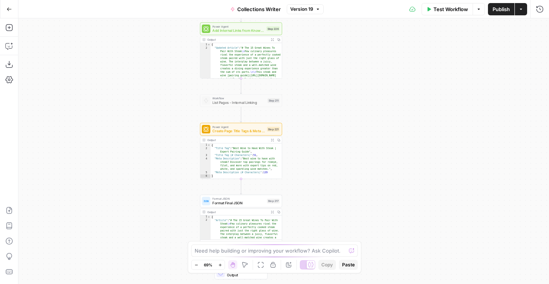
drag, startPoint x: 320, startPoint y: 43, endPoint x: 311, endPoint y: 132, distance: 89.2
click at [311, 132] on div "Workflow Set Inputs Inputs Google Search Google Search Step 204 Output Expand O…" at bounding box center [283, 151] width 531 height 266
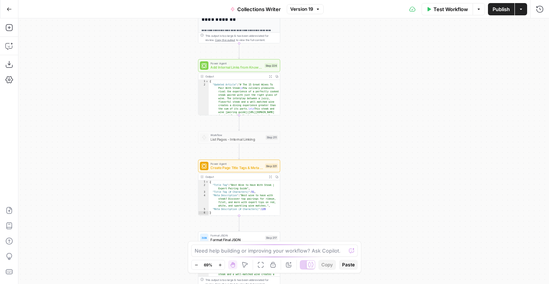
click at [263, 170] on div "Power Agent Create Page Title Tags & Meta Descriptions Step 221 Copy step Delet…" at bounding box center [239, 166] width 78 height 9
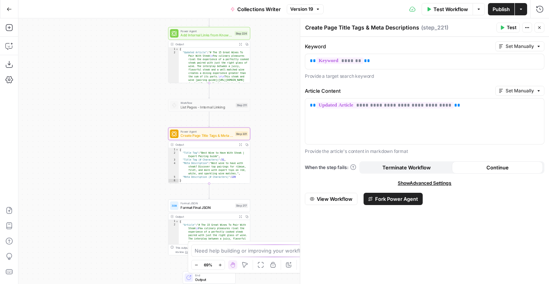
drag, startPoint x: 154, startPoint y: 180, endPoint x: 124, endPoint y: 148, distance: 44.0
click at [124, 148] on div "Workflow Set Inputs Inputs Google Search Google Search Step 204 Output Expand O…" at bounding box center [283, 151] width 531 height 266
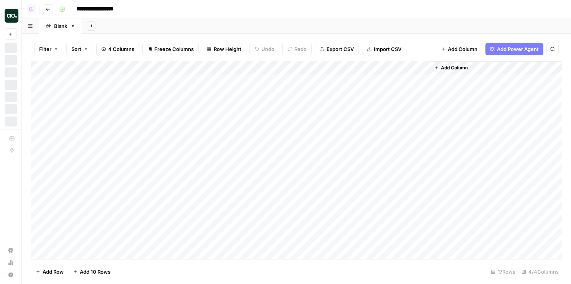
click at [341, 81] on div "Add Column" at bounding box center [296, 160] width 531 height 198
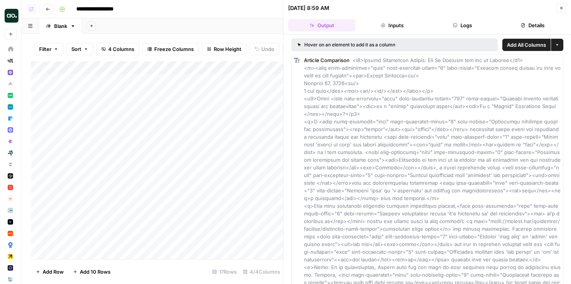
click at [557, 13] on header "[DATE] 8:59 AM Close Output Inputs Logs Details" at bounding box center [428, 17] width 288 height 35
click at [559, 10] on icon "button" at bounding box center [561, 8] width 5 height 5
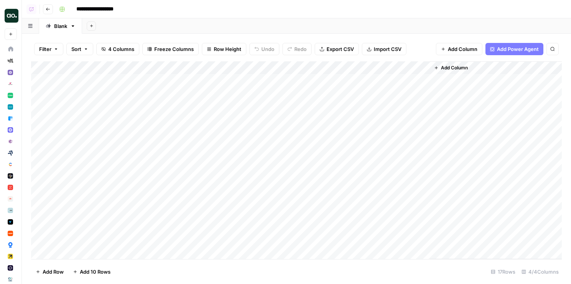
click at [322, 67] on div "Add Column" at bounding box center [296, 160] width 531 height 198
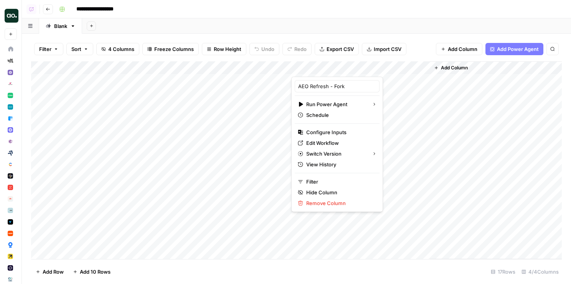
click at [351, 26] on div "Add Sheet" at bounding box center [326, 25] width 489 height 15
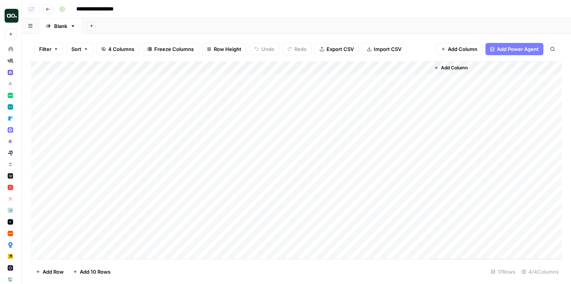
click at [345, 78] on div "Add Column" at bounding box center [296, 160] width 531 height 198
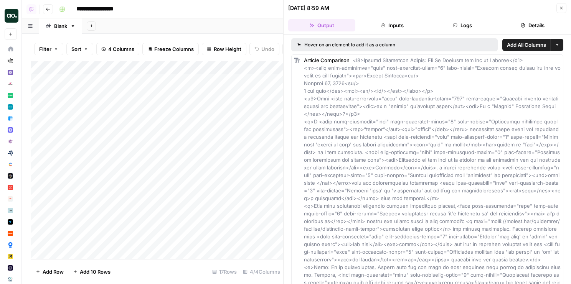
click at [559, 6] on icon "button" at bounding box center [561, 8] width 5 height 5
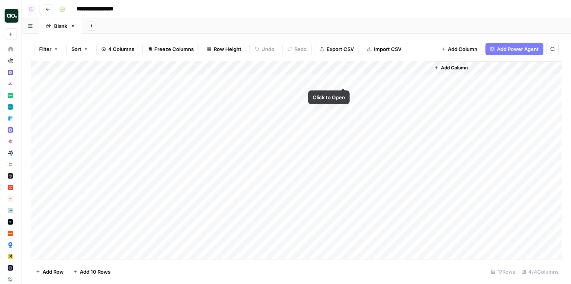
click at [344, 76] on div "Add Column" at bounding box center [296, 160] width 531 height 198
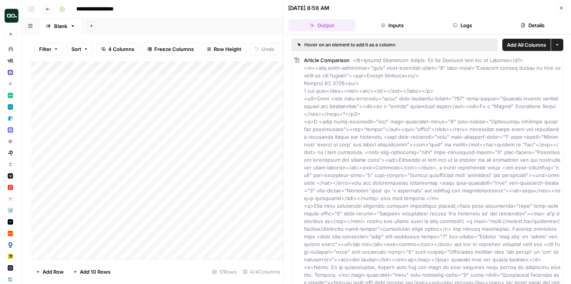
click at [561, 9] on icon "button" at bounding box center [561, 8] width 5 height 5
